Goal: Task Accomplishment & Management: Manage account settings

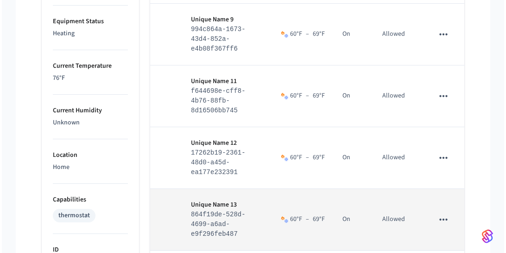
scroll to position [550, 0]
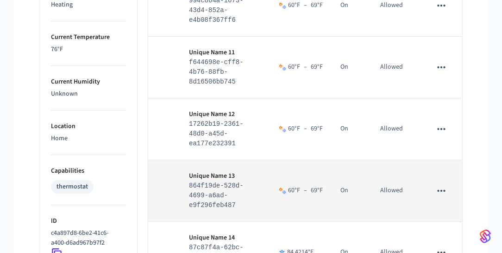
click at [435, 191] on button "sticky table" at bounding box center [441, 190] width 19 height 19
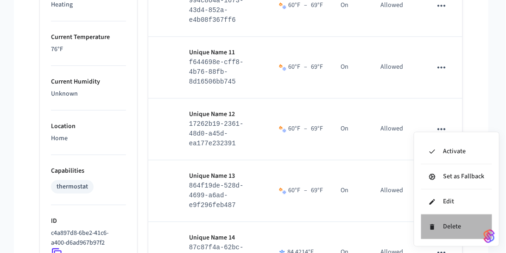
click at [440, 223] on li "Delete" at bounding box center [456, 226] width 71 height 25
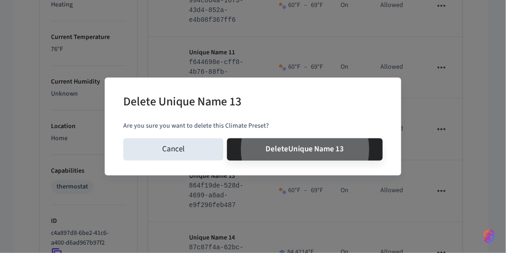
click at [227, 138] on button "Delete Unique Name 13" at bounding box center [305, 149] width 156 height 22
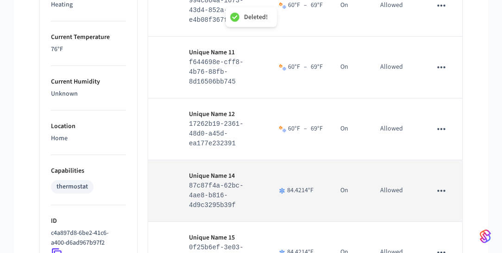
click at [438, 196] on icon "sticky table" at bounding box center [442, 190] width 12 height 12
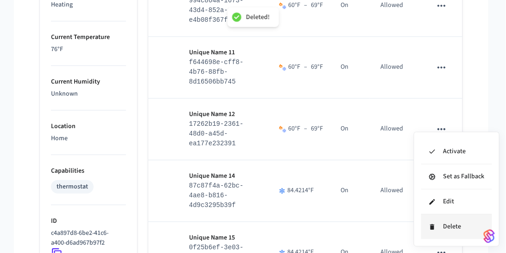
click at [439, 234] on li "Delete" at bounding box center [456, 226] width 71 height 25
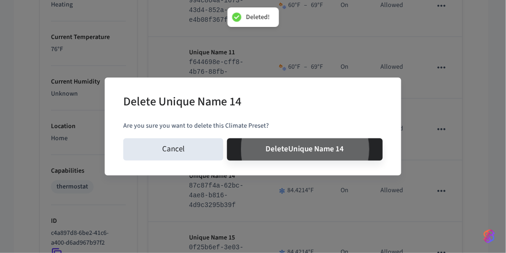
click at [227, 138] on button "Delete Unique Name 14" at bounding box center [305, 149] width 156 height 22
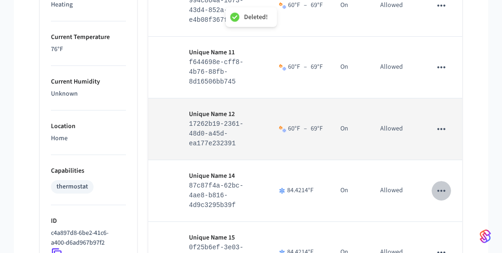
click at [444, 135] on icon "sticky table" at bounding box center [442, 129] width 12 height 12
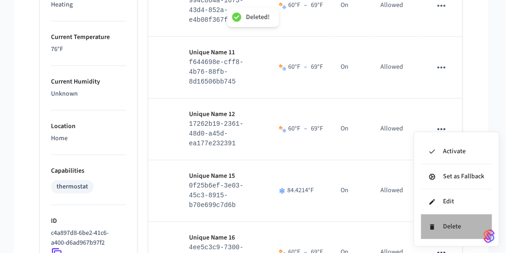
click at [438, 222] on li "Delete" at bounding box center [456, 226] width 71 height 25
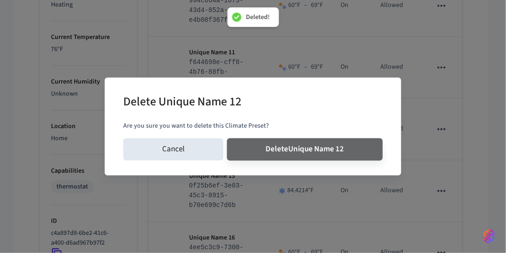
click at [227, 138] on button "Delete Unique Name 12" at bounding box center [305, 149] width 156 height 22
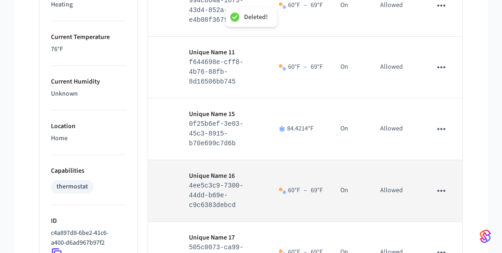
click at [444, 193] on icon "sticky table" at bounding box center [442, 190] width 12 height 12
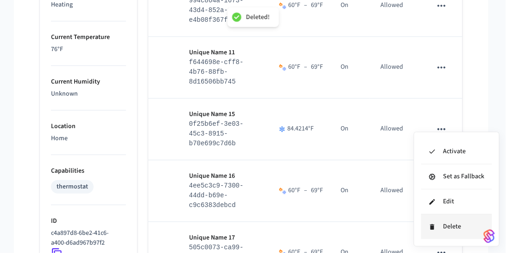
click at [445, 226] on li "Delete" at bounding box center [456, 226] width 71 height 25
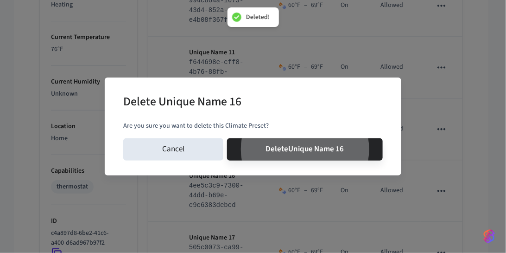
click at [227, 138] on button "Delete Unique Name 16" at bounding box center [305, 149] width 156 height 22
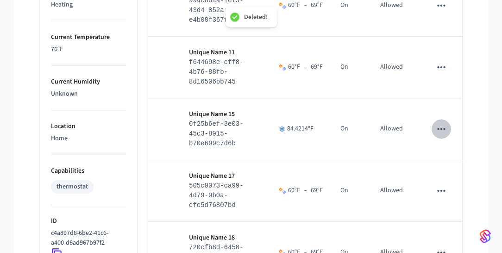
click at [442, 134] on icon "sticky table" at bounding box center [442, 129] width 12 height 12
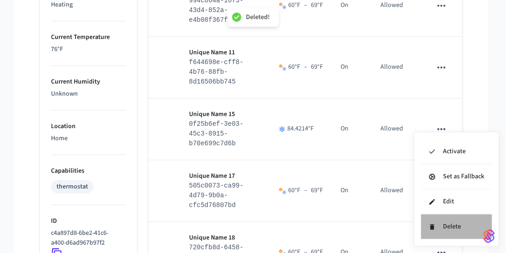
click at [442, 221] on li "Delete" at bounding box center [456, 226] width 71 height 25
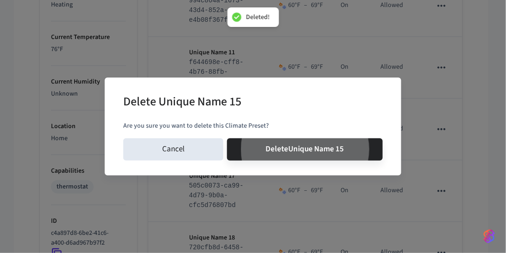
click at [227, 138] on button "Delete Unique Name 15" at bounding box center [305, 149] width 156 height 22
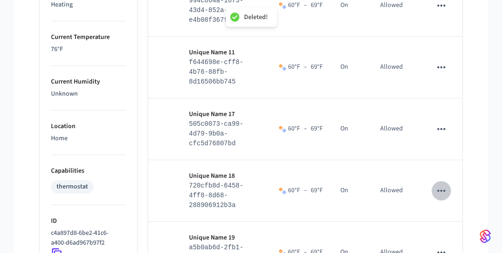
click at [444, 196] on icon "sticky table" at bounding box center [442, 190] width 12 height 12
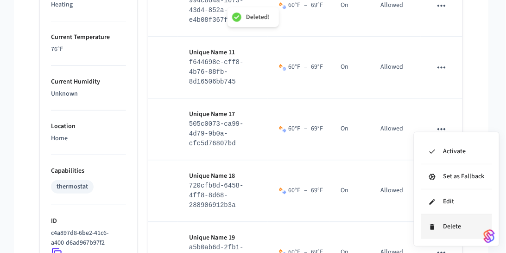
click at [447, 233] on li "Delete" at bounding box center [456, 226] width 71 height 25
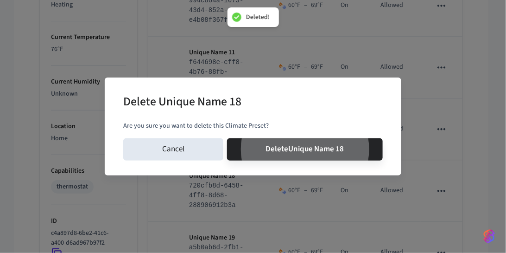
click at [227, 138] on button "Delete Unique Name 18" at bounding box center [305, 149] width 156 height 22
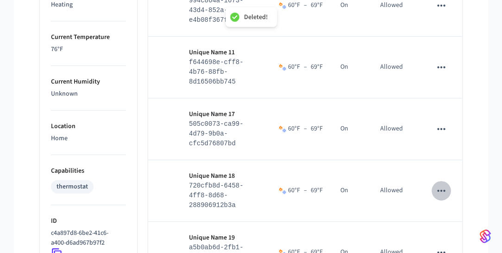
click at [444, 134] on icon "sticky table" at bounding box center [442, 129] width 12 height 12
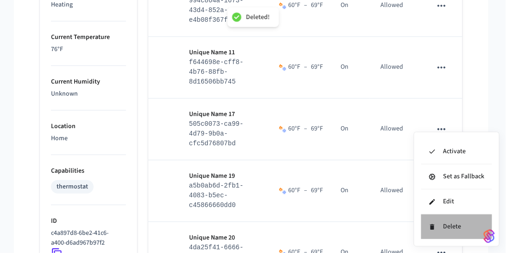
click at [441, 217] on li "Delete" at bounding box center [456, 226] width 71 height 25
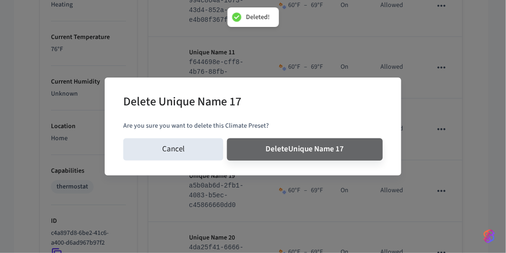
click at [227, 138] on button "Delete Unique Name 17" at bounding box center [305, 149] width 156 height 22
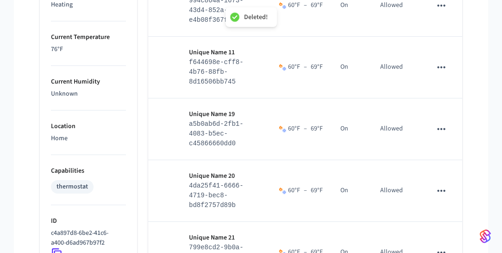
click at [444, 71] on icon "sticky table" at bounding box center [442, 67] width 12 height 12
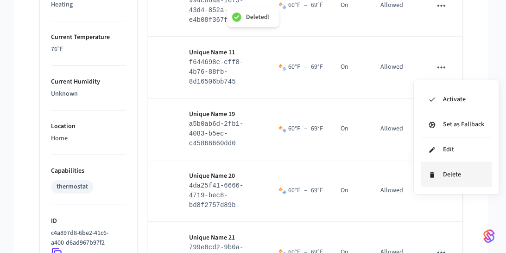
click at [431, 177] on li "Delete" at bounding box center [456, 174] width 71 height 25
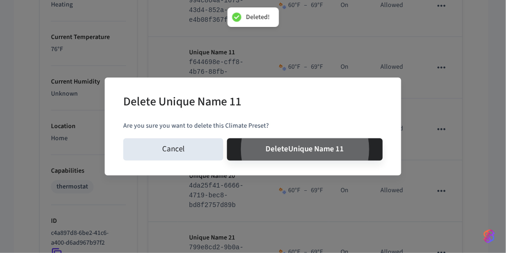
click at [227, 138] on button "Delete Unique Name 11" at bounding box center [305, 149] width 156 height 22
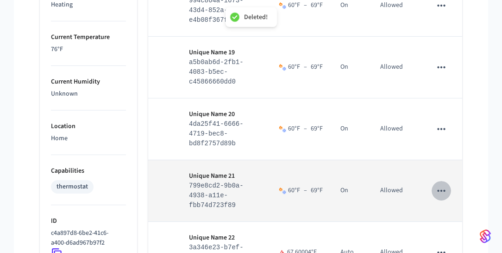
click at [440, 195] on icon "sticky table" at bounding box center [442, 190] width 12 height 12
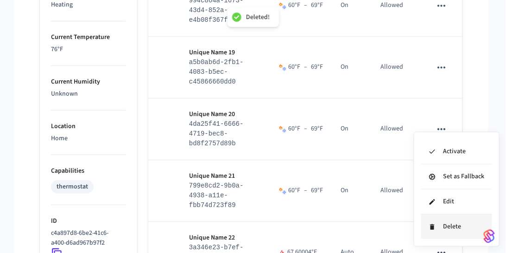
click at [444, 231] on li "Delete" at bounding box center [456, 226] width 71 height 25
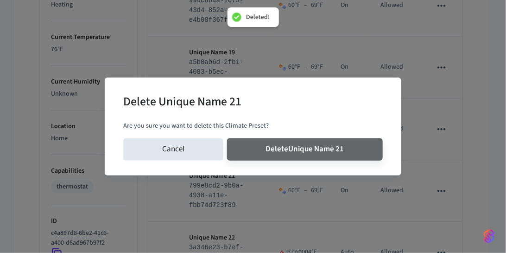
click at [227, 138] on button "Delete Unique Name 21" at bounding box center [305, 149] width 156 height 22
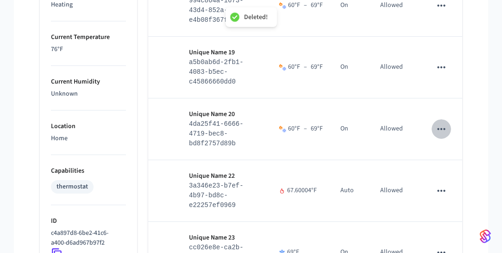
click at [439, 130] on icon "sticky table" at bounding box center [442, 129] width 12 height 12
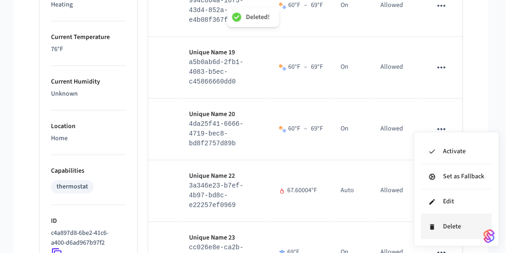
click at [438, 223] on li "Delete" at bounding box center [456, 226] width 71 height 25
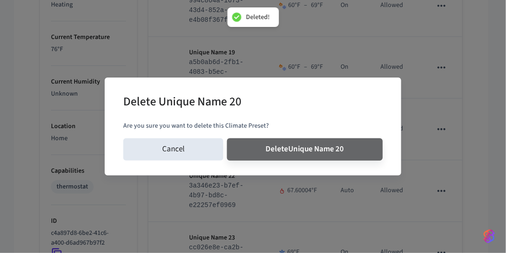
click at [227, 138] on button "Delete Unique Name 20" at bounding box center [305, 149] width 156 height 22
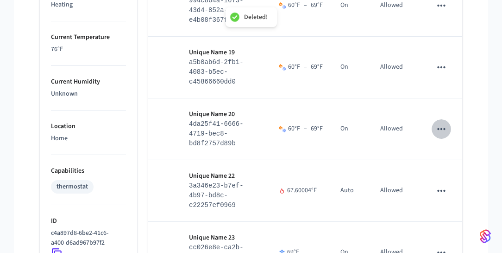
click at [445, 73] on icon "sticky table" at bounding box center [442, 67] width 12 height 12
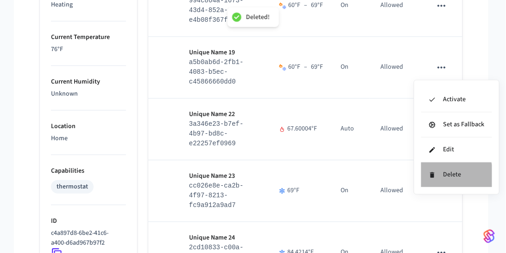
click at [444, 177] on li "Delete" at bounding box center [456, 174] width 71 height 25
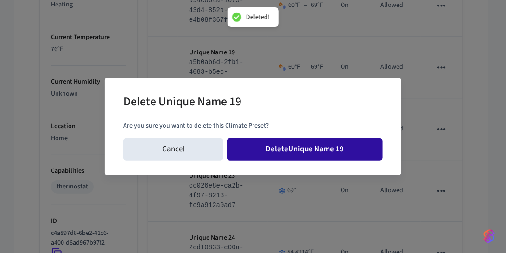
click at [332, 150] on button "Delete Unique Name 19" at bounding box center [305, 149] width 156 height 22
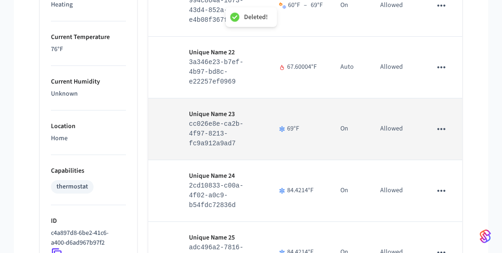
click at [441, 134] on icon "sticky table" at bounding box center [442, 129] width 12 height 12
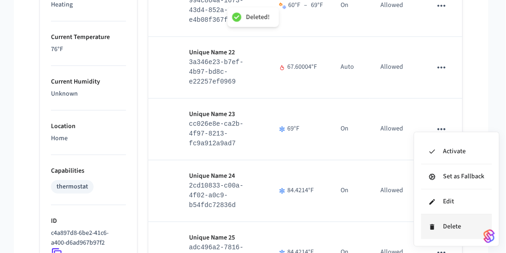
click at [437, 219] on li "Delete" at bounding box center [456, 226] width 71 height 25
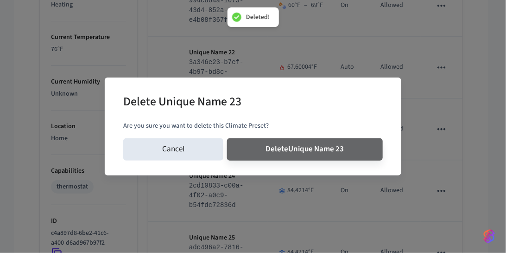
click at [227, 138] on button "Delete Unique Name 23" at bounding box center [305, 149] width 156 height 22
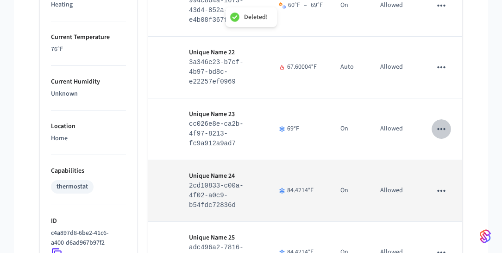
click at [444, 246] on icon "sticky table" at bounding box center [442, 252] width 12 height 12
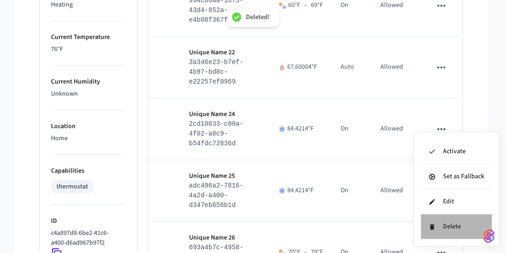
click at [439, 229] on li "Delete" at bounding box center [456, 226] width 71 height 25
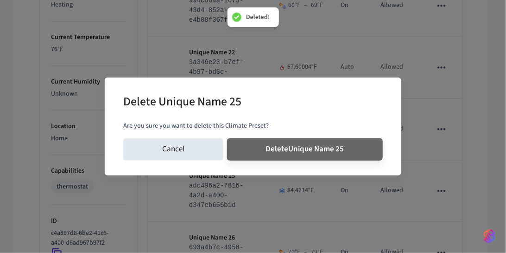
click at [227, 138] on button "Delete Unique Name 25" at bounding box center [305, 149] width 156 height 22
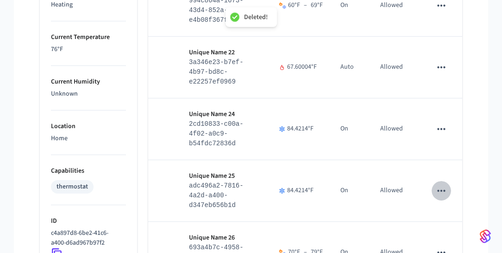
click at [442, 130] on icon "sticky table" at bounding box center [442, 129] width 12 height 12
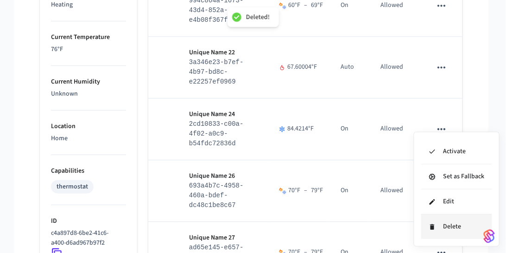
click at [436, 225] on li "Delete" at bounding box center [456, 226] width 71 height 25
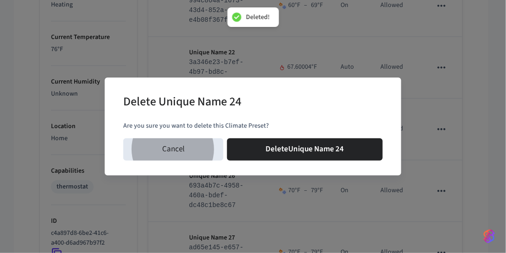
click at [227, 138] on button "Delete Unique Name 24" at bounding box center [305, 149] width 156 height 22
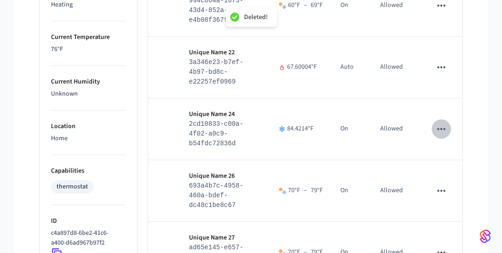
click at [444, 190] on icon "sticky table" at bounding box center [442, 191] width 8 height 2
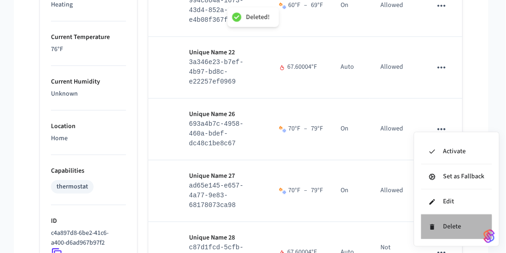
click at [448, 235] on li "Delete" at bounding box center [456, 226] width 71 height 25
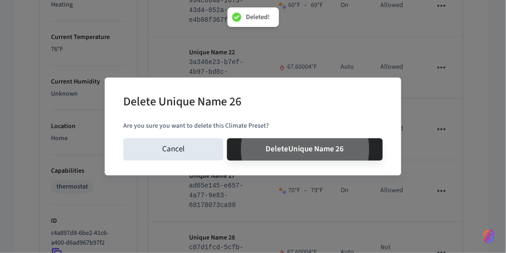
click at [227, 138] on button "Delete Unique Name 26" at bounding box center [305, 149] width 156 height 22
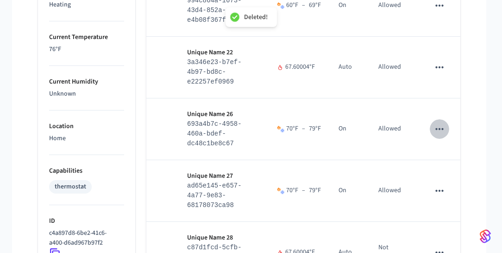
click at [442, 184] on icon "sticky table" at bounding box center [440, 190] width 12 height 12
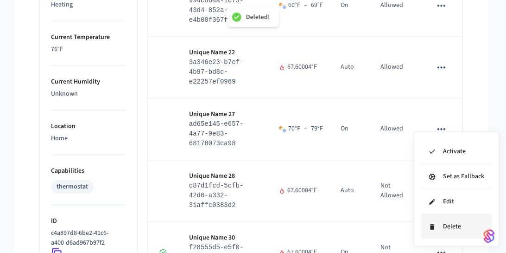
click at [439, 222] on li "Delete" at bounding box center [456, 226] width 71 height 25
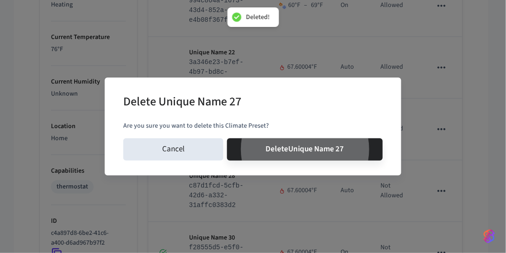
click at [227, 138] on button "Delete Unique Name 27" at bounding box center [305, 149] width 156 height 22
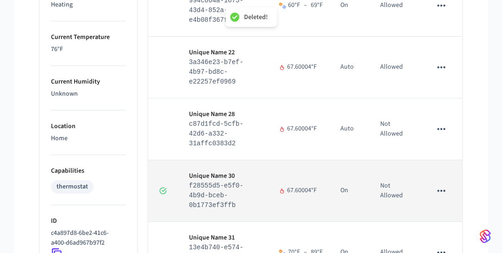
click at [443, 200] on button "sticky table" at bounding box center [441, 190] width 19 height 19
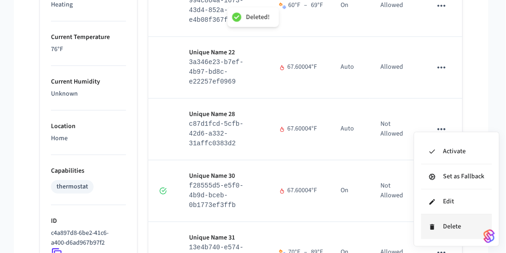
click at [445, 231] on li "Delete" at bounding box center [456, 226] width 71 height 25
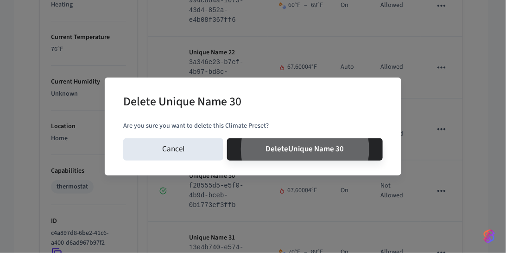
click at [227, 138] on button "Delete Unique Name 30" at bounding box center [305, 149] width 156 height 22
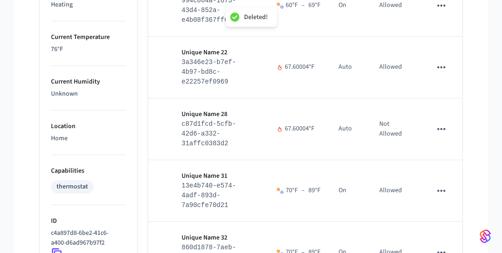
click at [447, 160] on td "sticky table" at bounding box center [442, 191] width 42 height 62
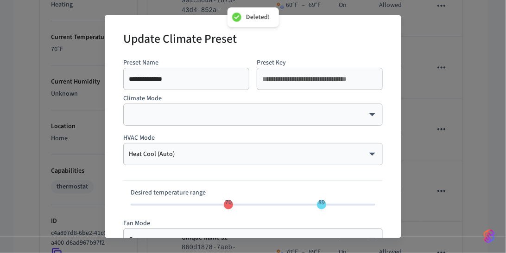
click at [440, 129] on div "**********" at bounding box center [253, 126] width 506 height 253
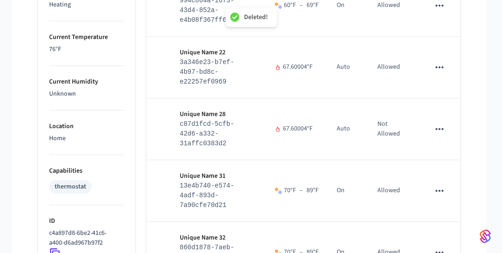
click at [439, 184] on icon "sticky table" at bounding box center [440, 190] width 12 height 12
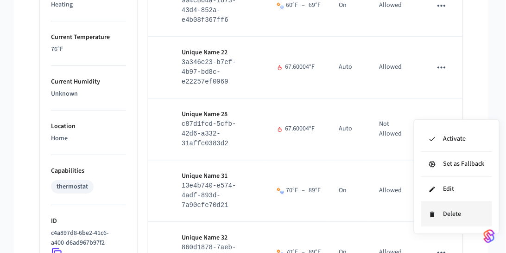
click at [436, 208] on li "Delete" at bounding box center [456, 214] width 71 height 25
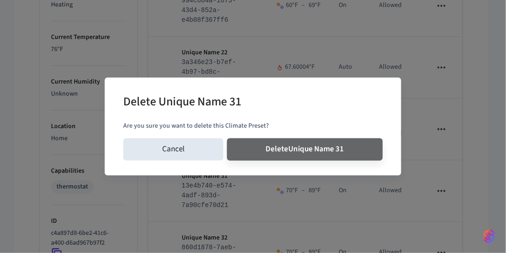
click at [227, 138] on button "Delete Unique Name 31" at bounding box center [305, 149] width 156 height 22
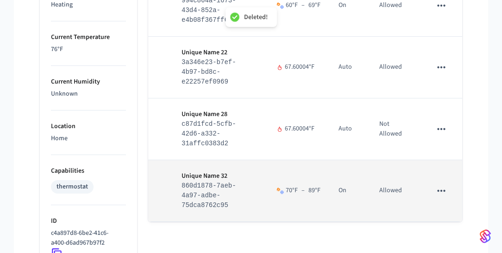
click at [438, 181] on button "sticky table" at bounding box center [441, 190] width 19 height 19
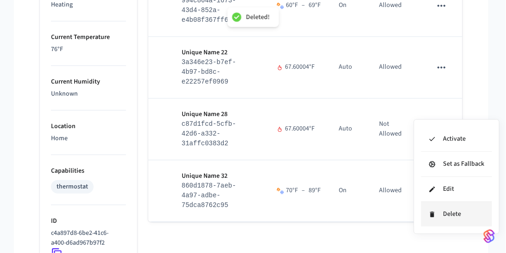
click at [435, 210] on icon at bounding box center [432, 213] width 7 height 7
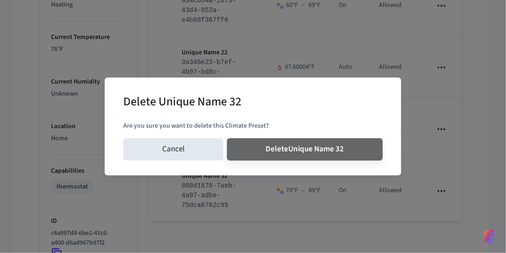
click at [227, 138] on button "Delete Unique Name 32" at bounding box center [305, 149] width 156 height 22
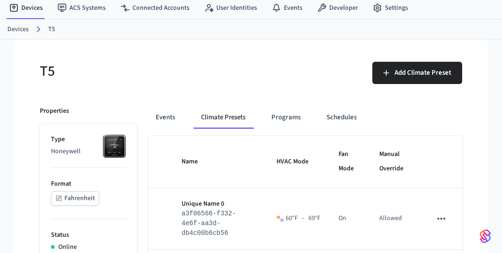
scroll to position [38, 0]
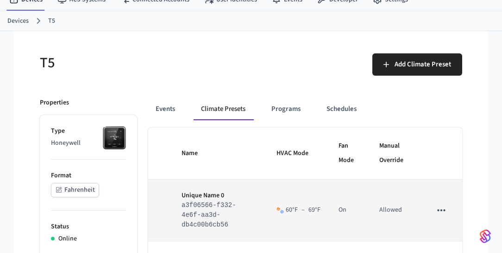
click at [441, 204] on icon "sticky table" at bounding box center [442, 210] width 12 height 12
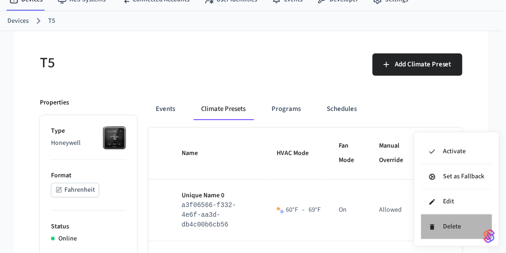
click at [441, 223] on li "Delete" at bounding box center [456, 226] width 71 height 25
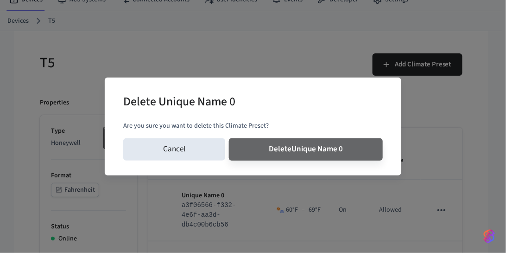
click at [229, 138] on button "Delete Unique Name 0" at bounding box center [306, 149] width 154 height 22
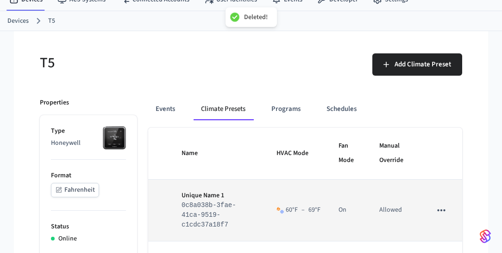
click at [440, 210] on button "sticky table" at bounding box center [441, 209] width 19 height 19
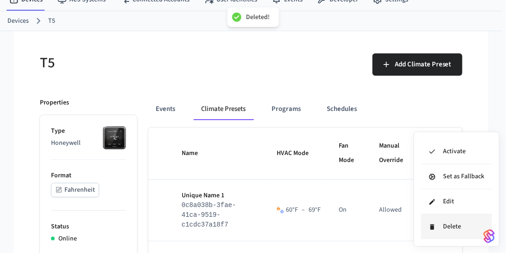
click at [445, 228] on li "Delete" at bounding box center [456, 226] width 71 height 25
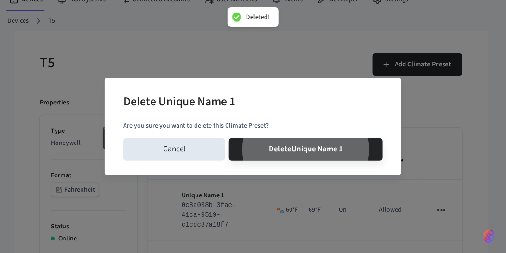
click at [229, 138] on button "Delete Unique Name 1" at bounding box center [306, 149] width 154 height 22
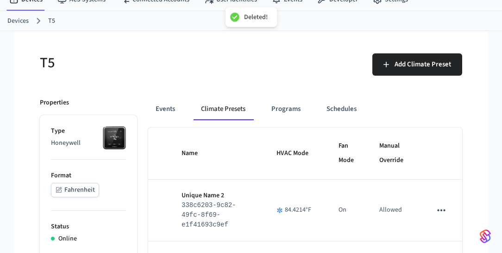
click at [443, 207] on icon "sticky table" at bounding box center [442, 210] width 12 height 12
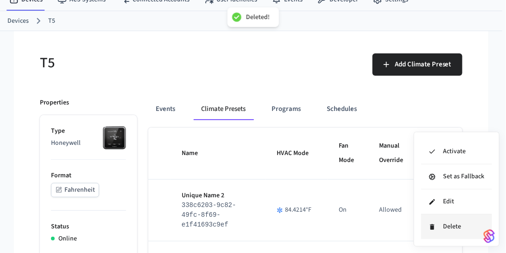
click at [443, 233] on li "Delete" at bounding box center [456, 226] width 71 height 25
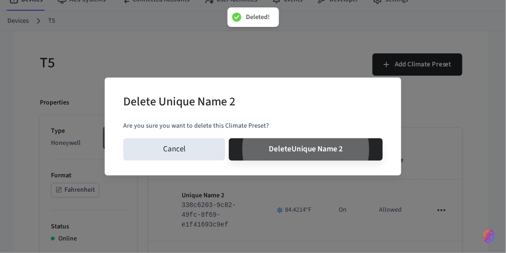
click at [229, 138] on button "Delete Unique Name 2" at bounding box center [306, 149] width 154 height 22
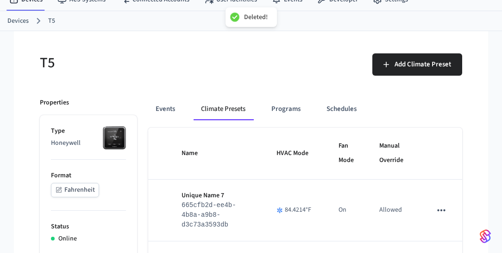
click at [447, 205] on icon "sticky table" at bounding box center [442, 210] width 12 height 12
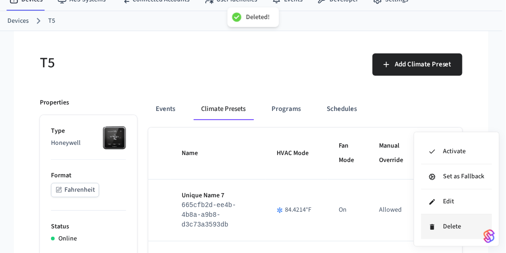
click at [448, 235] on li "Delete" at bounding box center [456, 226] width 71 height 25
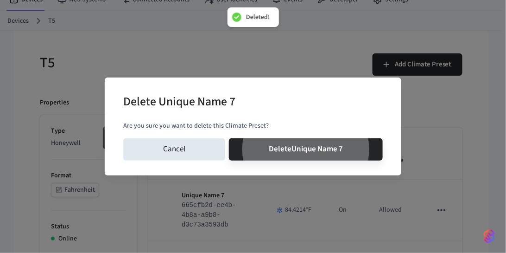
click at [229, 138] on button "Delete Unique Name 7" at bounding box center [306, 149] width 154 height 22
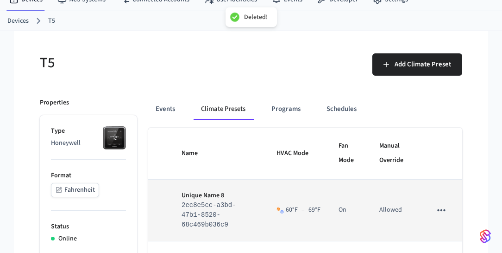
click at [442, 208] on icon "sticky table" at bounding box center [442, 210] width 12 height 12
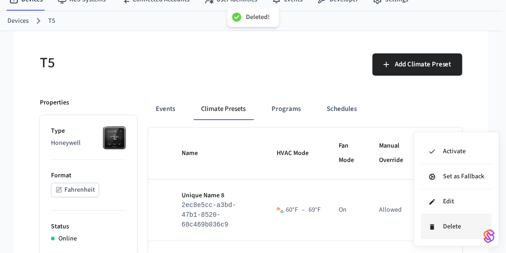
click at [443, 227] on li "Delete" at bounding box center [456, 226] width 71 height 25
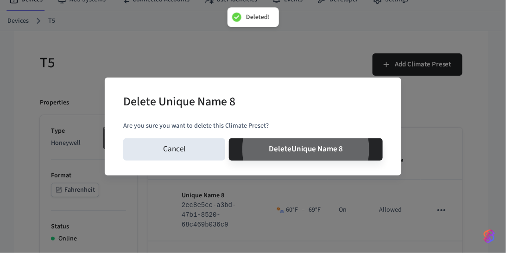
click at [229, 138] on button "Delete Unique Name 8" at bounding box center [306, 149] width 154 height 22
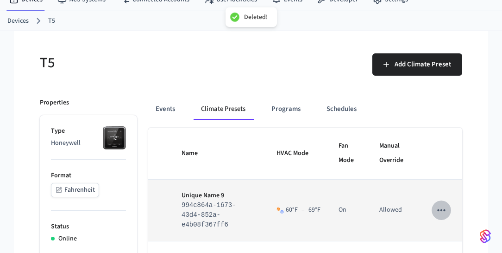
click at [443, 209] on icon "sticky table" at bounding box center [442, 210] width 12 height 12
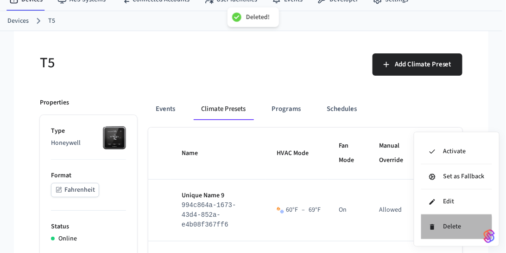
click at [446, 226] on li "Delete" at bounding box center [456, 226] width 71 height 25
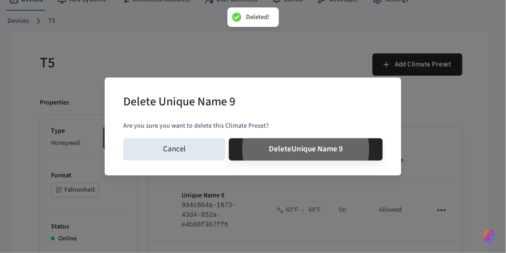
click at [229, 138] on button "Delete Unique Name 9" at bounding box center [306, 149] width 154 height 22
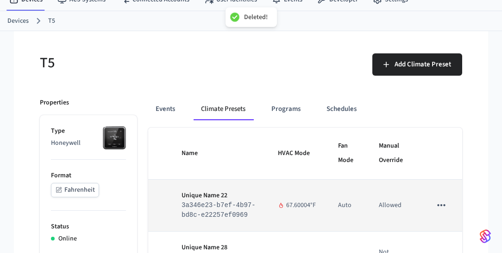
click at [444, 209] on icon "sticky table" at bounding box center [442, 205] width 12 height 12
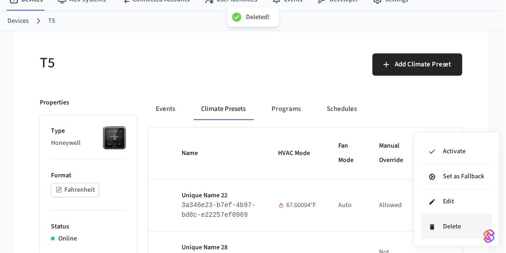
click at [447, 227] on li "Delete" at bounding box center [456, 226] width 71 height 25
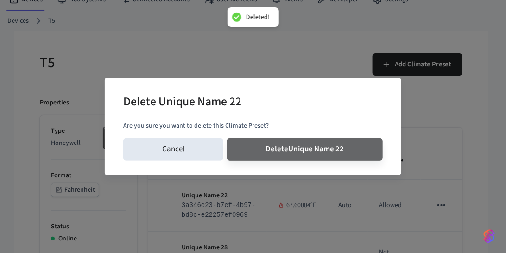
click at [227, 138] on button "Delete Unique Name 22" at bounding box center [305, 149] width 156 height 22
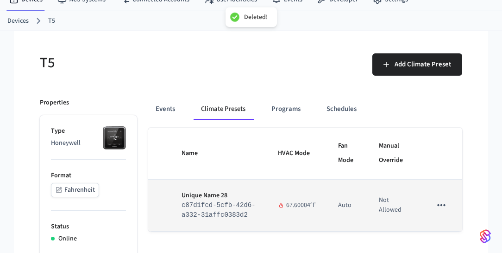
click at [441, 208] on icon "sticky table" at bounding box center [442, 205] width 12 height 12
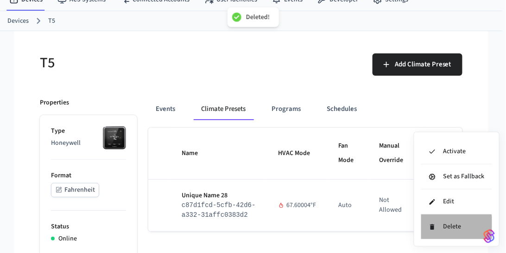
click at [442, 227] on li "Delete" at bounding box center [456, 226] width 71 height 25
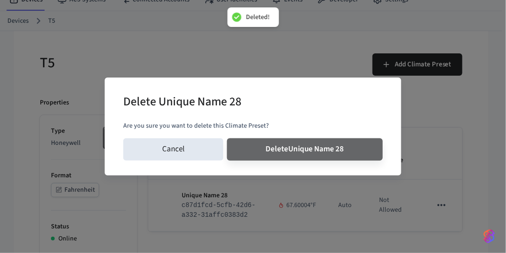
click at [227, 138] on button "Delete Unique Name 28" at bounding box center [305, 149] width 156 height 22
